Goal: Register for event/course

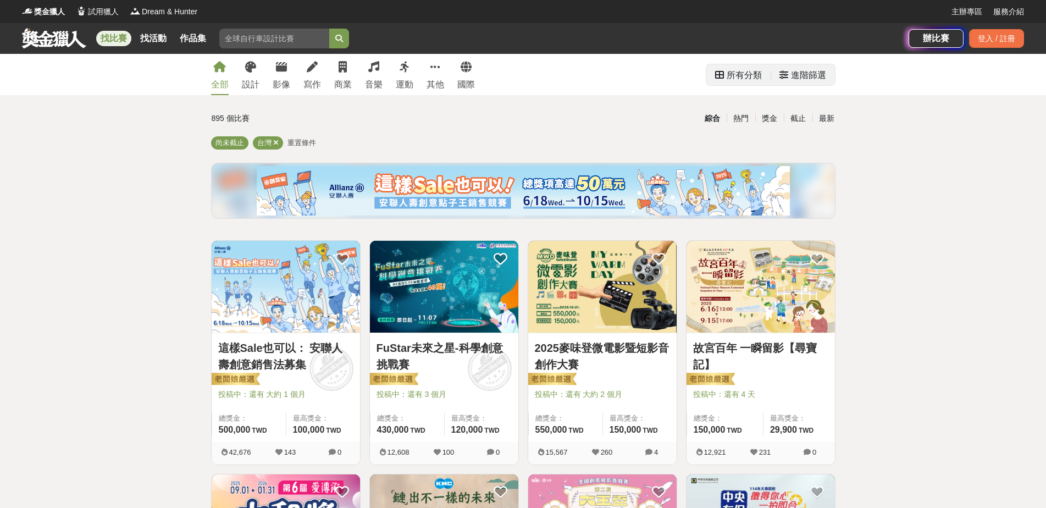
click at [745, 76] on div "所有分類" at bounding box center [743, 75] width 35 height 22
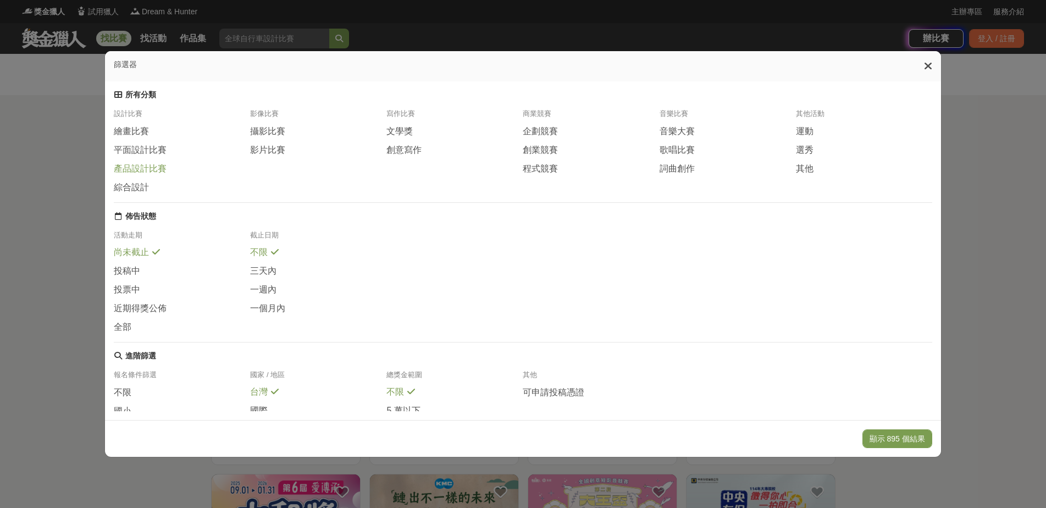
click at [140, 165] on span "產品設計比賽" at bounding box center [140, 169] width 53 height 12
click at [910, 437] on button "顯示 21 個結果" at bounding box center [898, 438] width 65 height 19
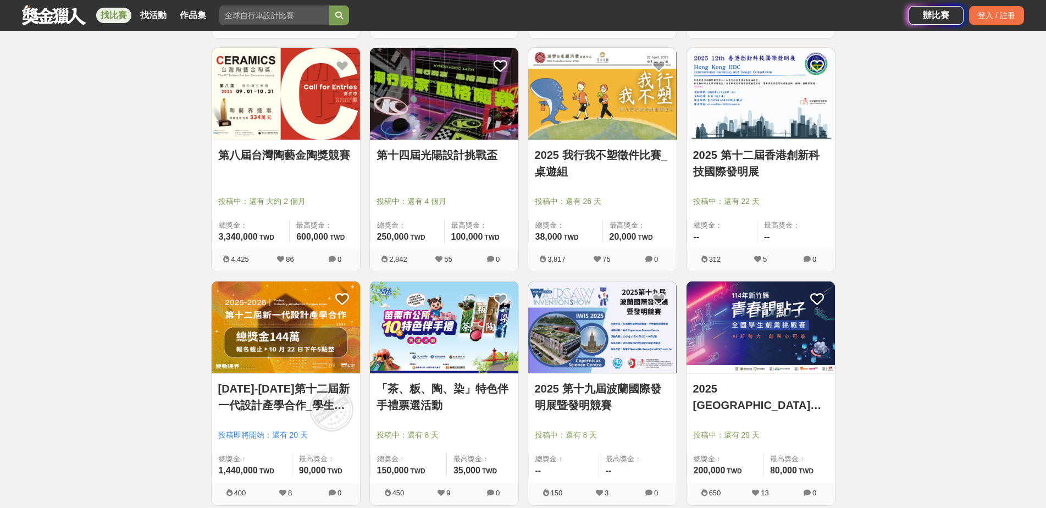
scroll to position [989, 0]
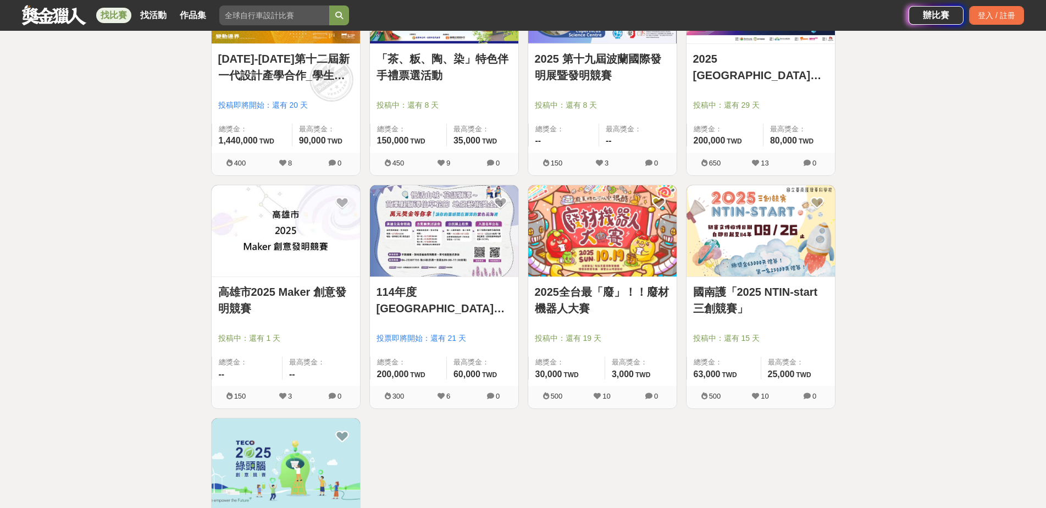
click at [622, 290] on link "2025全台最「廢」！！廢材機器人大賽" at bounding box center [602, 300] width 135 height 33
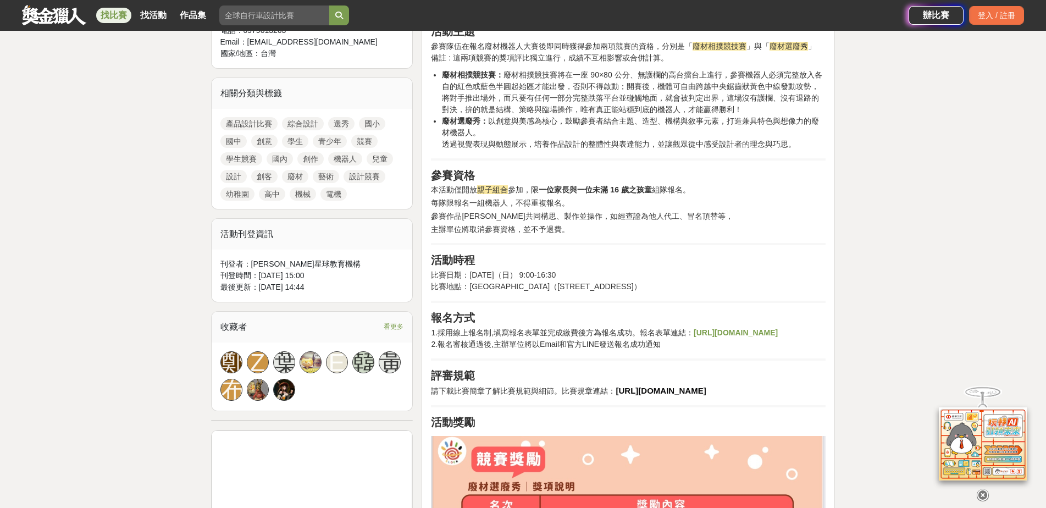
scroll to position [341, 0]
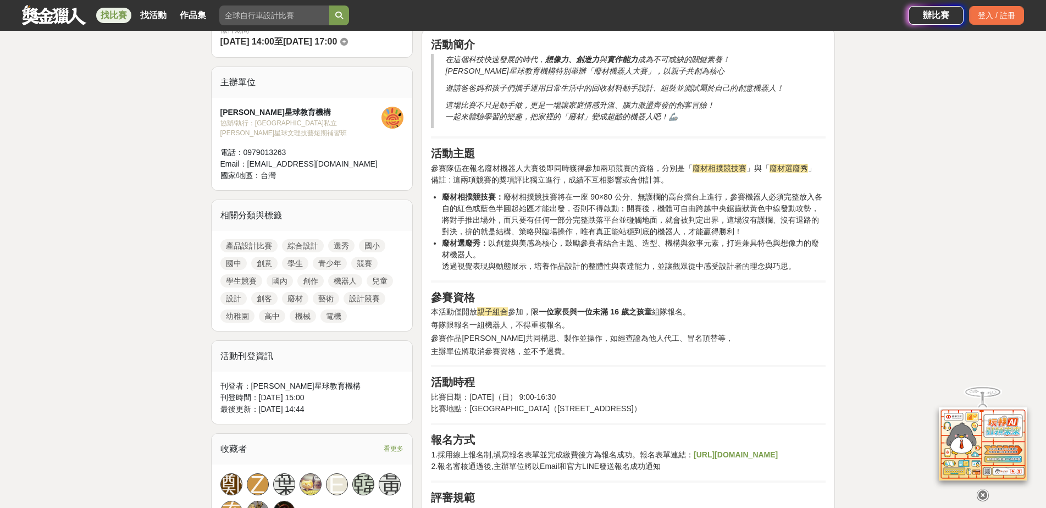
click at [693, 459] on strong "https://forms.gle/RMQjhAB5QcVhr4EK9" at bounding box center [735, 454] width 84 height 9
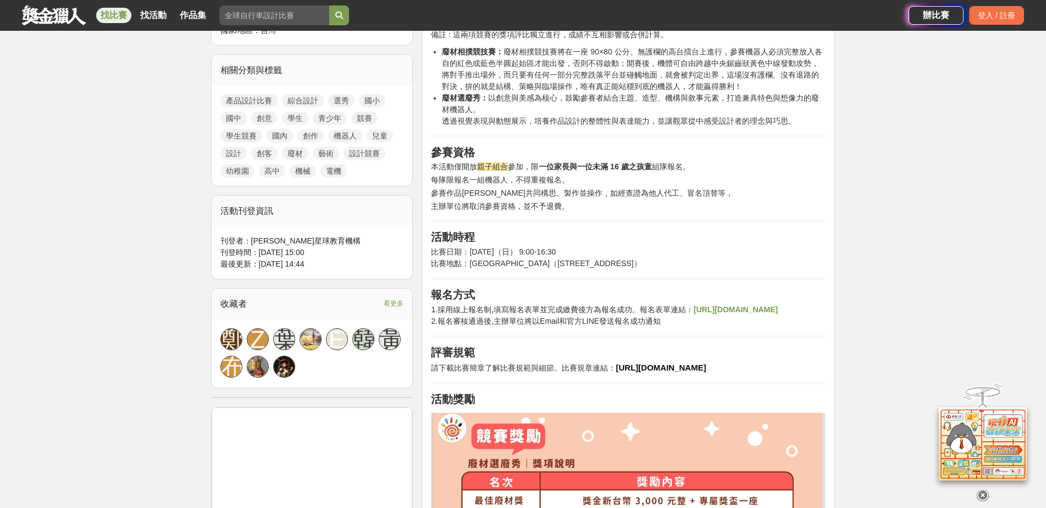
scroll to position [604, 0]
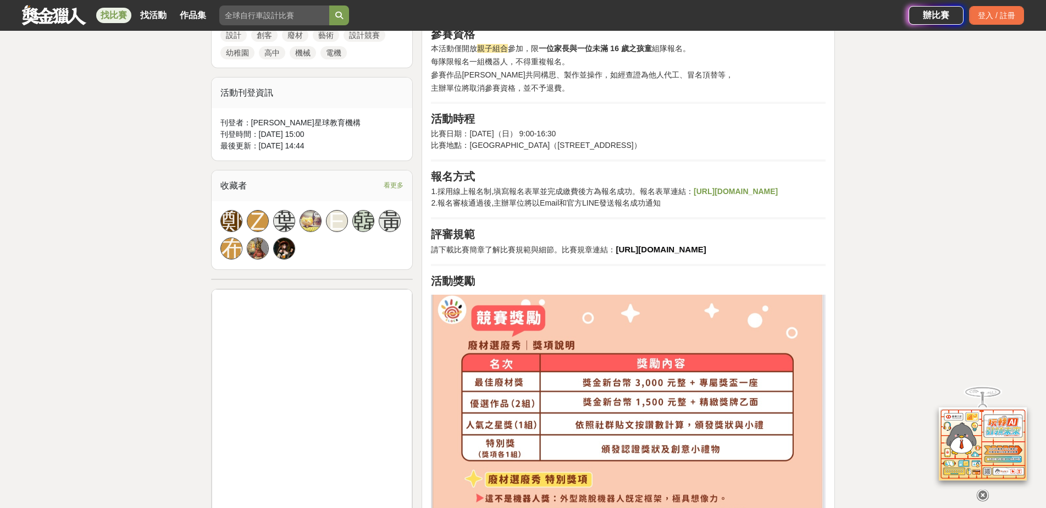
click at [646, 254] on strong "https://reurl.cc/6qaLGy" at bounding box center [660, 249] width 90 height 9
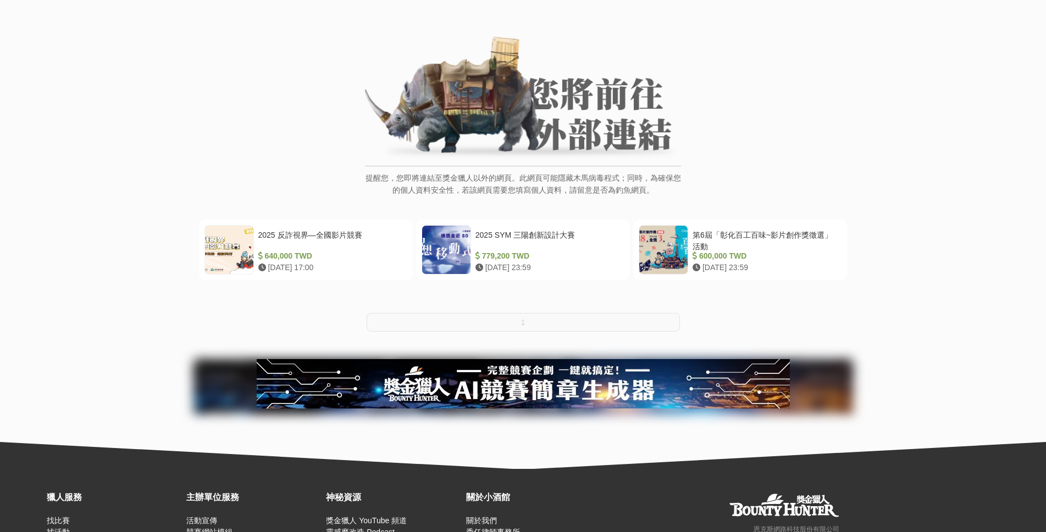
scroll to position [153, 0]
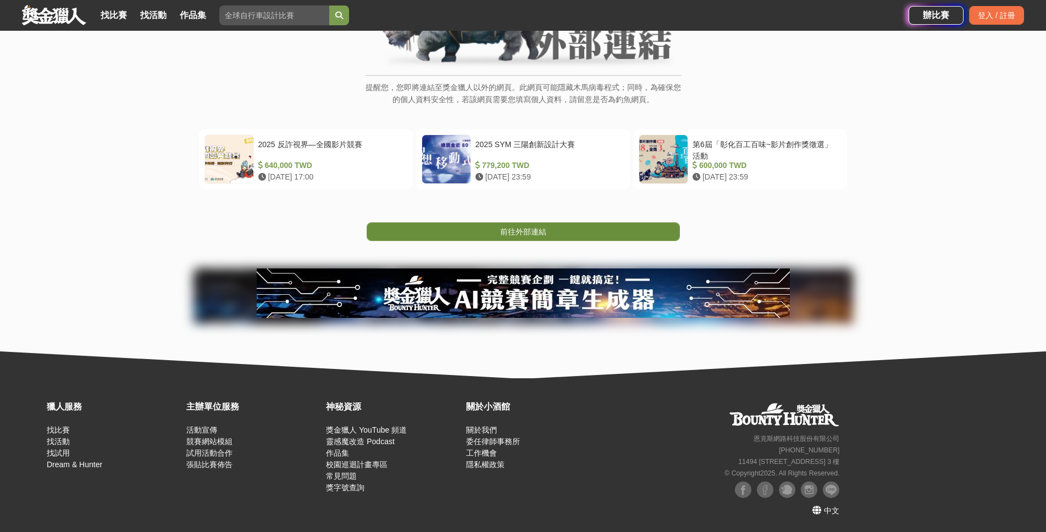
click at [463, 231] on link "前往外部連結" at bounding box center [523, 232] width 313 height 19
